Goal: Task Accomplishment & Management: Manage account settings

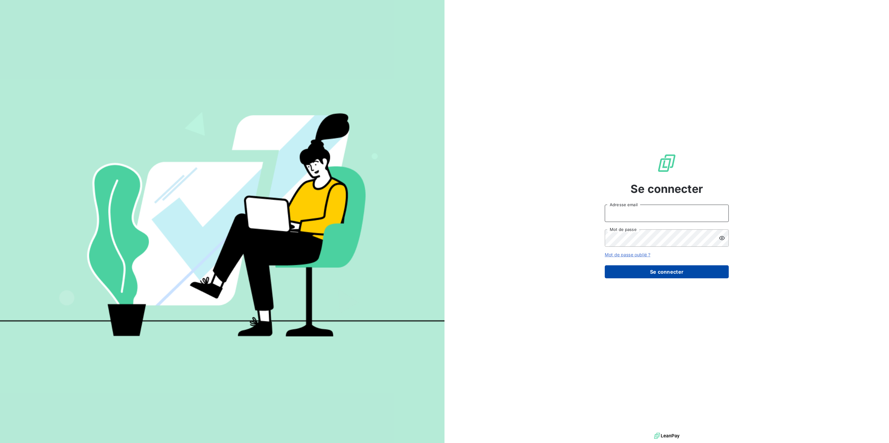
type input "cindy.deforges@vivaticket.com"
click at [657, 271] on button "Se connecter" at bounding box center [667, 272] width 124 height 13
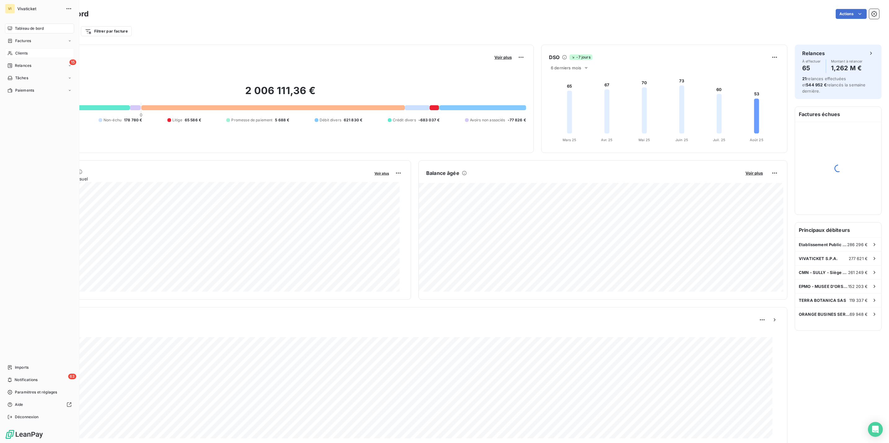
click at [26, 53] on span "Clients" at bounding box center [21, 54] width 12 height 6
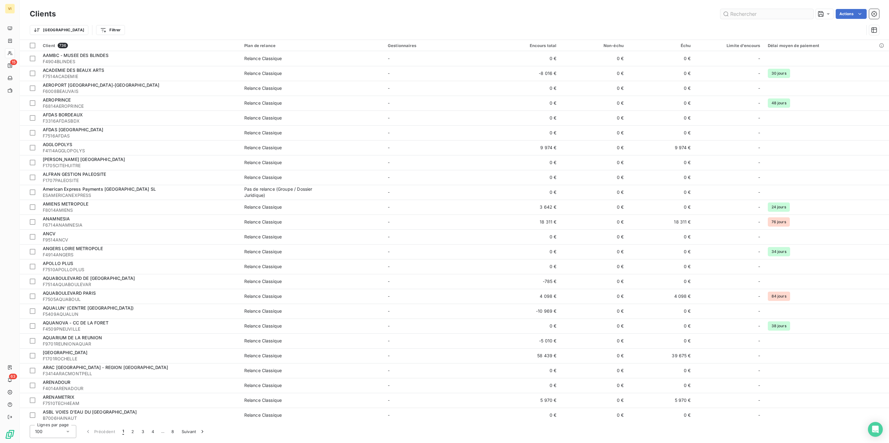
click at [738, 14] on input "text" at bounding box center [766, 14] width 93 height 10
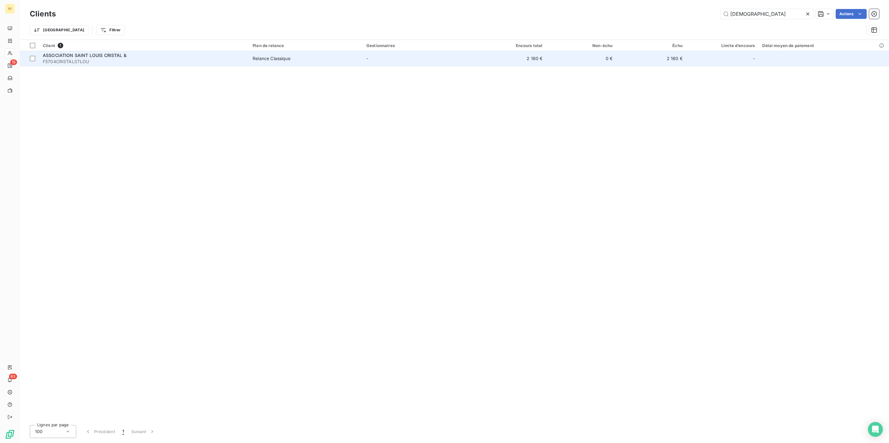
type input "[DEMOGRAPHIC_DATA]"
click at [76, 56] on span "ASSOCIATION SAINT LOUIS CRISTAL &" at bounding box center [85, 55] width 84 height 5
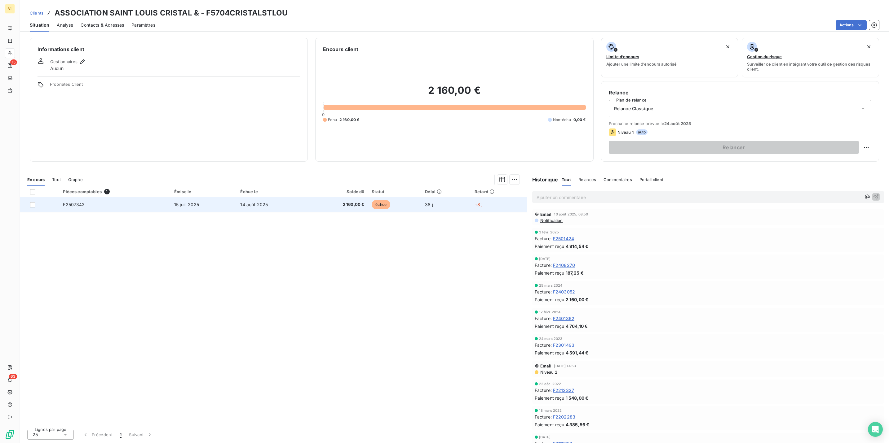
click at [71, 209] on td "F2507342" at bounding box center [114, 204] width 111 height 15
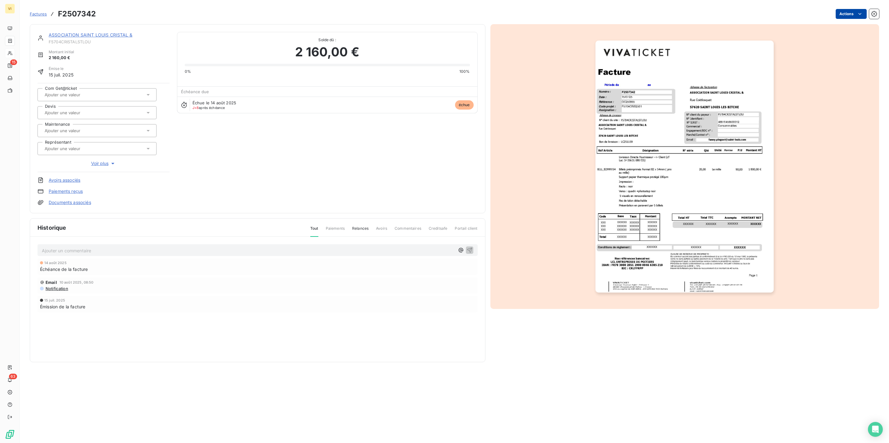
click at [846, 13] on html "VI 15 63 Factures F2507342 Actions ASSOCIATION SAINT LOUIS CRISTAL & F5704CRIST…" at bounding box center [444, 221] width 889 height 443
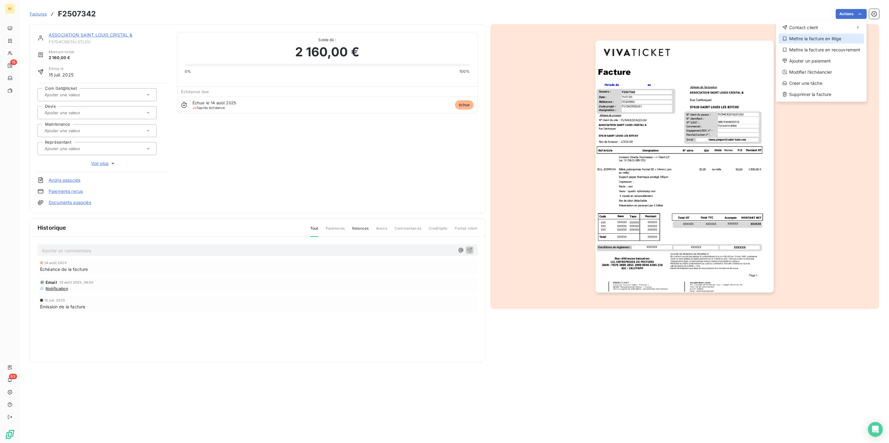
click at [817, 37] on div "Mettre la facture en litige" at bounding box center [821, 39] width 86 height 10
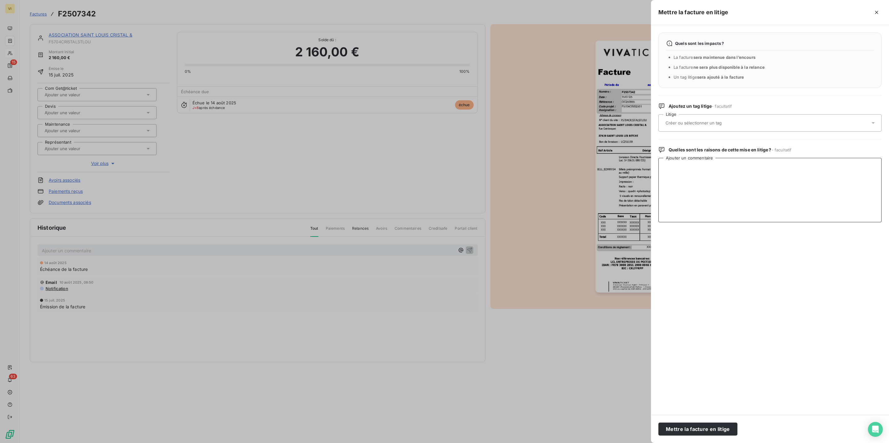
click at [695, 177] on textarea "Ajouter un commentaire" at bounding box center [769, 190] width 223 height 64
click at [727, 172] on textarea "BAF2508029 encours" at bounding box center [769, 190] width 223 height 64
paste textarea "demande de refactu à la date du jour par le"
click at [817, 171] on textarea "BAF2508029 encours demande de refactu à la date du jour par le" at bounding box center [769, 190] width 223 height 64
click at [811, 174] on textarea "BAF2508029 encours demande de refactu à la date du jour par le" at bounding box center [769, 190] width 223 height 64
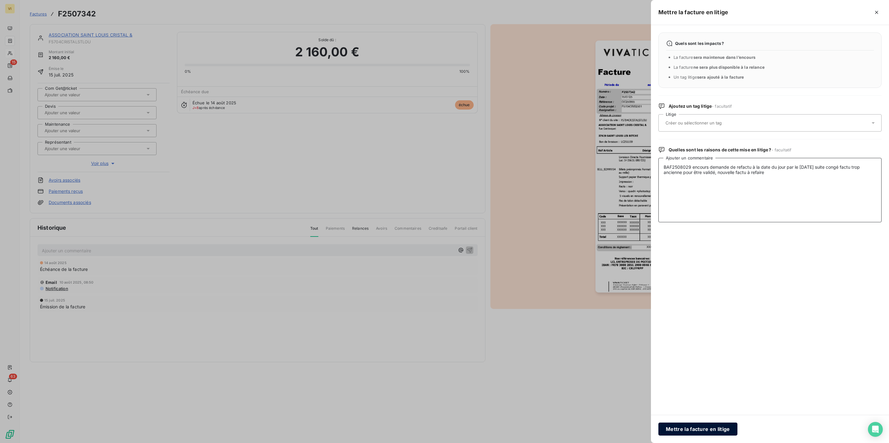
type textarea "BAF2508029 encours demande de refactu à la date du jour par le [DATE] suite con…"
click at [719, 431] on button "Mettre la facture en litige" at bounding box center [697, 429] width 79 height 13
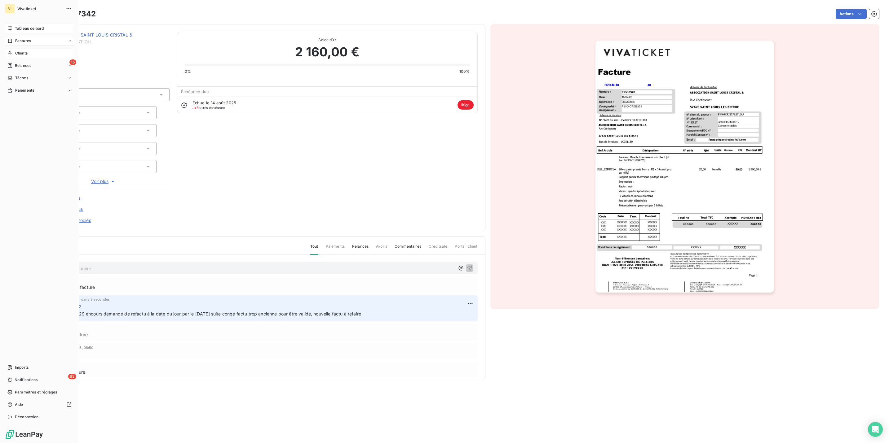
click at [30, 24] on div "Tableau de bord" at bounding box center [39, 29] width 69 height 10
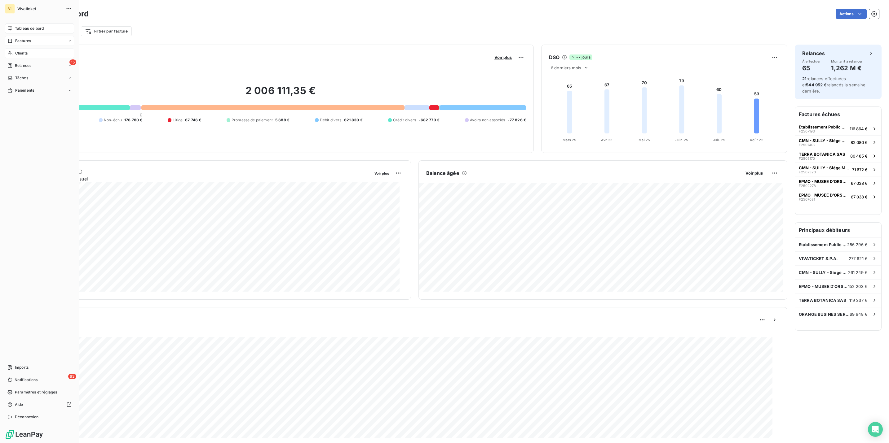
click at [22, 43] on span "Factures" at bounding box center [23, 41] width 16 height 6
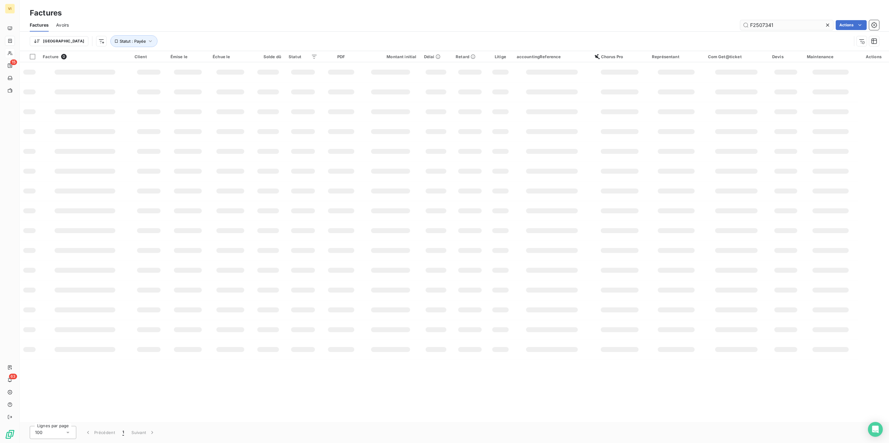
drag, startPoint x: 780, startPoint y: 24, endPoint x: 791, endPoint y: 23, distance: 11.2
click at [791, 23] on input "F2507341" at bounding box center [786, 25] width 93 height 10
type input "F2507267"
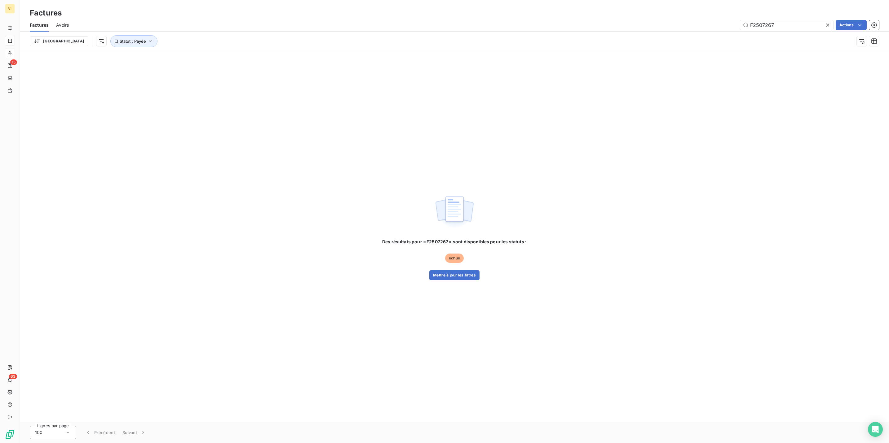
click at [460, 281] on div "Des résultats pour « F2507267 » sont disponibles pour les statuts : échue Mettr…" at bounding box center [454, 236] width 869 height 371
click at [467, 273] on button "Mettre à jour les filtres" at bounding box center [454, 275] width 50 height 10
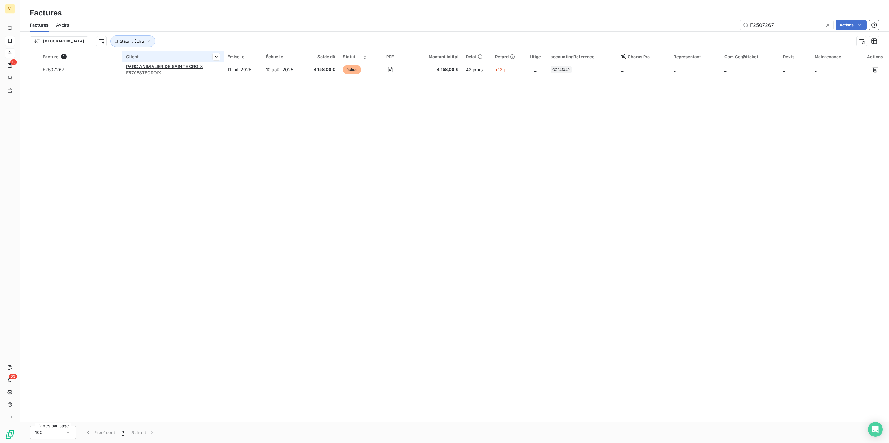
click at [170, 59] on th "Client" at bounding box center [172, 56] width 101 height 11
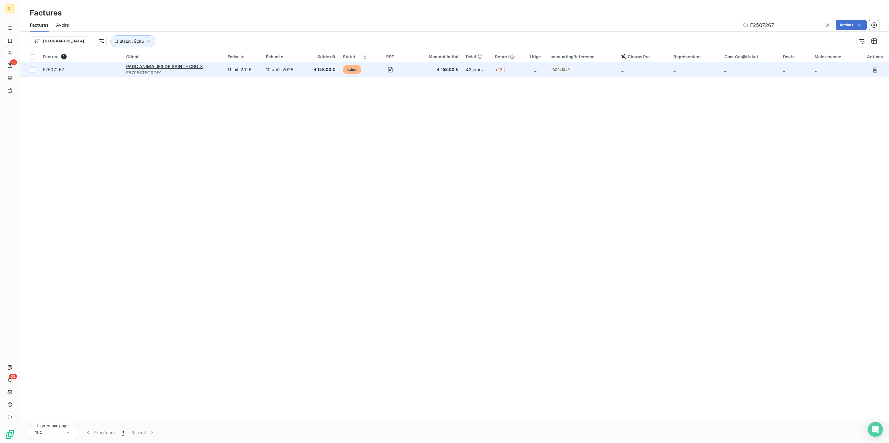
click at [165, 70] on span "F5705STECROIX" at bounding box center [173, 73] width 94 height 6
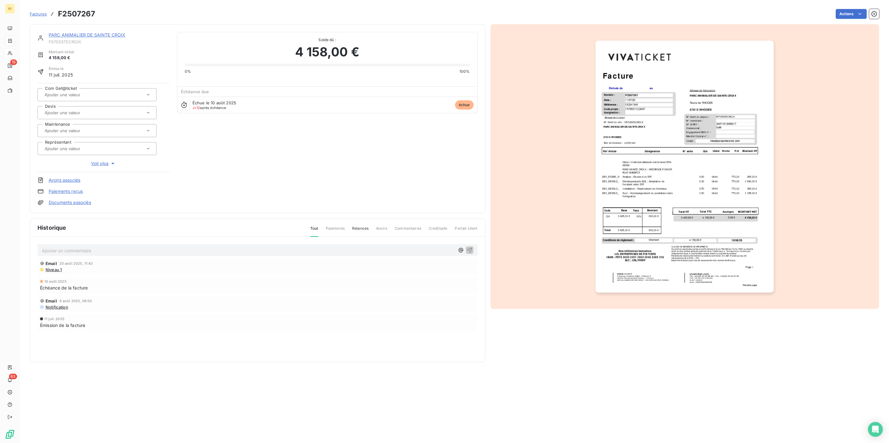
click at [95, 253] on p "Ajouter un commentaire ﻿" at bounding box center [248, 251] width 413 height 8
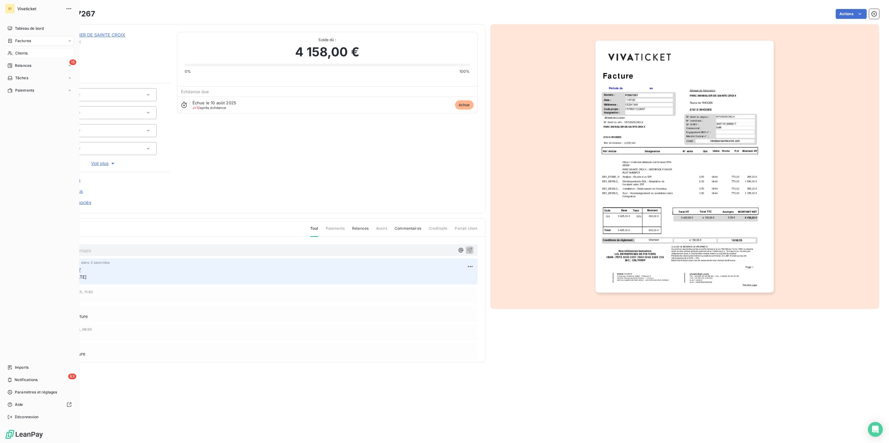
click at [30, 53] on div "Clients" at bounding box center [39, 53] width 69 height 10
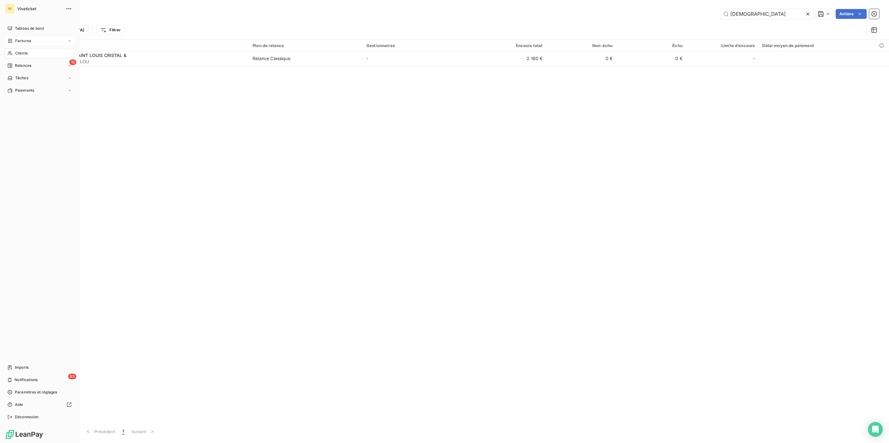
click at [21, 52] on span "Clients" at bounding box center [21, 54] width 12 height 6
click at [751, 11] on input "[DEMOGRAPHIC_DATA]" at bounding box center [766, 14] width 93 height 10
drag, startPoint x: 750, startPoint y: 12, endPoint x: 703, endPoint y: 11, distance: 47.7
click at [703, 11] on div "[DEMOGRAPHIC_DATA] Actions" at bounding box center [471, 14] width 816 height 10
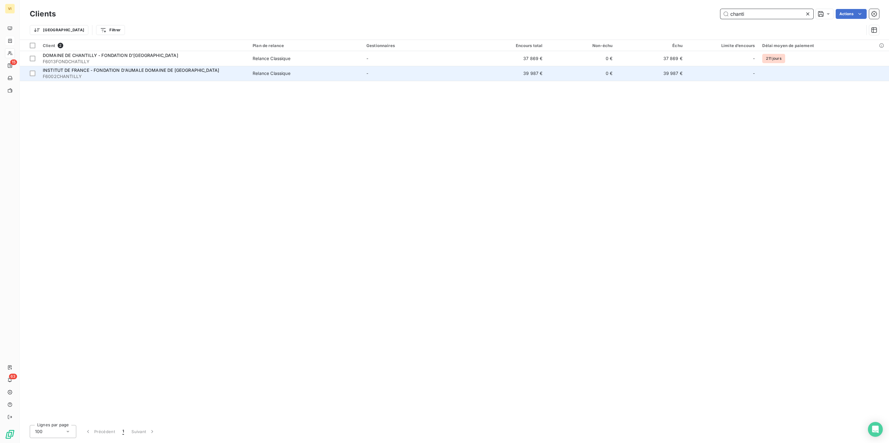
type input "chanti"
click at [75, 77] on span "F6002CHANTILLY" at bounding box center [144, 76] width 202 height 6
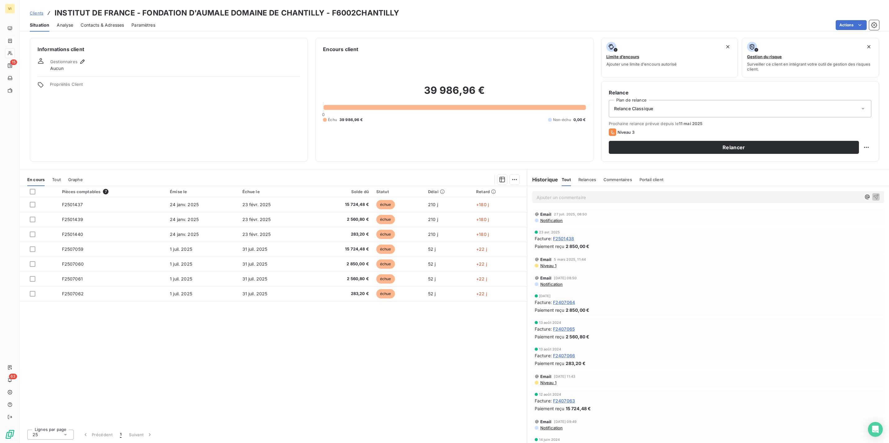
click at [584, 201] on div "Ajouter un commentaire ﻿" at bounding box center [708, 197] width 352 height 12
click at [583, 199] on p "Ajouter un commentaire ﻿" at bounding box center [698, 198] width 324 height 8
drag, startPoint x: 572, startPoint y: 199, endPoint x: 551, endPoint y: 196, distance: 21.6
click at [551, 196] on p "Ajouter un commentaire ﻿" at bounding box center [698, 198] width 324 height 8
click at [820, 198] on p "1er mail client [PERSON_NAME][EMAIL_ADDRESS][DOMAIN_NAME] le [DATE], ft maint b…" at bounding box center [698, 197] width 324 height 7
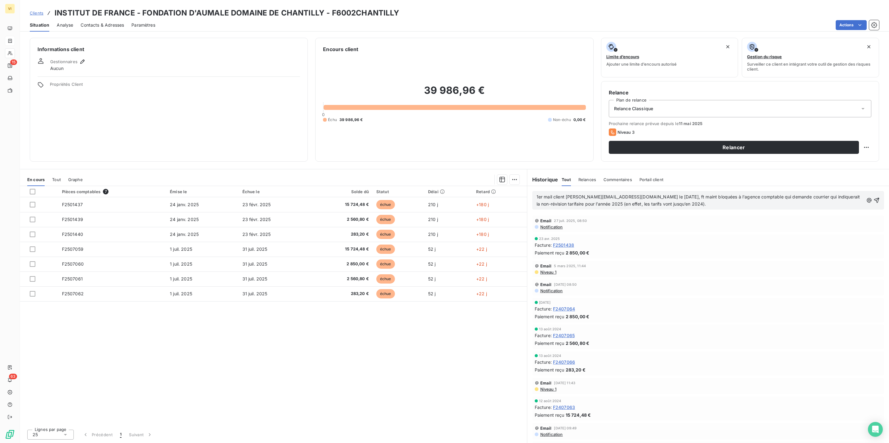
click at [715, 204] on p "1er mail client [PERSON_NAME][EMAIL_ADDRESS][DOMAIN_NAME] le [DATE], ft maint b…" at bounding box center [699, 201] width 327 height 14
click at [782, 206] on p "1er mail client [PERSON_NAME][EMAIL_ADDRESS][DOMAIN_NAME] le [DATE], ft maint b…" at bounding box center [699, 201] width 327 height 14
click at [535, 197] on div "1er mail client [PERSON_NAME][EMAIL_ADDRESS][DOMAIN_NAME] le [DATE], ft maint b…" at bounding box center [708, 200] width 352 height 19
click at [537, 196] on span "1er mail client [PERSON_NAME][EMAIL_ADDRESS][DOMAIN_NAME] le [DATE], ft maint b…" at bounding box center [698, 200] width 325 height 12
click at [640, 195] on p "1er mail client [PERSON_NAME][EMAIL_ADDRESS][DOMAIN_NAME] le [DATE], ft maint b…" at bounding box center [699, 201] width 327 height 14
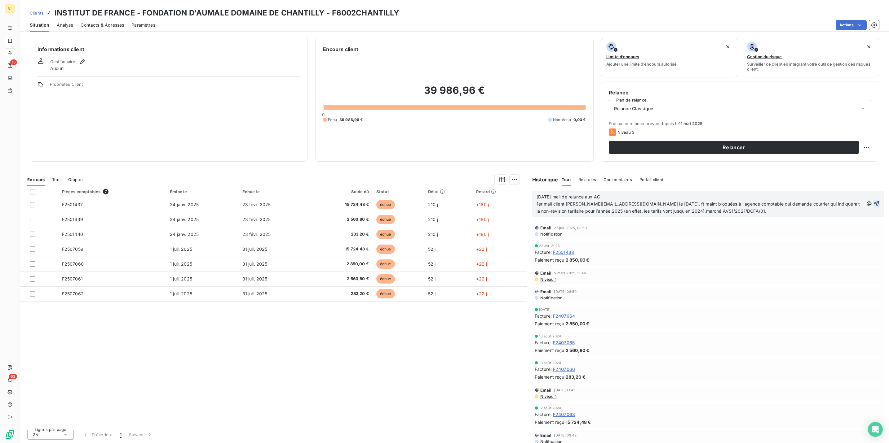
click at [873, 205] on icon "button" at bounding box center [876, 204] width 6 height 6
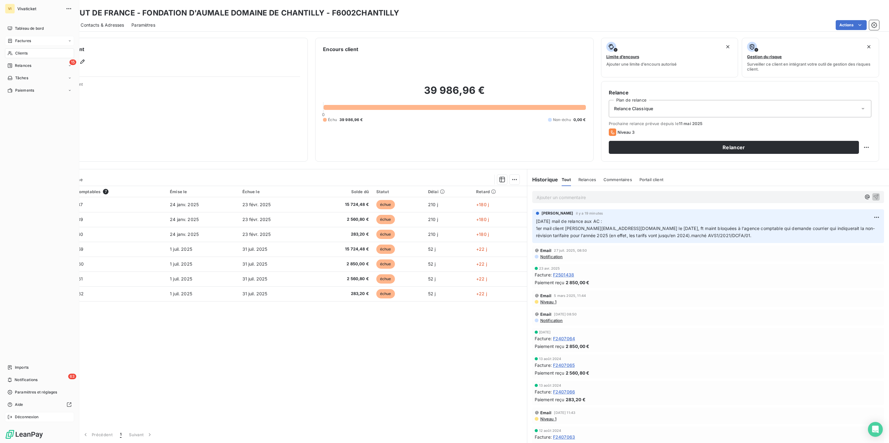
click at [18, 418] on span "Déconnexion" at bounding box center [27, 418] width 24 height 6
